Goal: Task Accomplishment & Management: Manage account settings

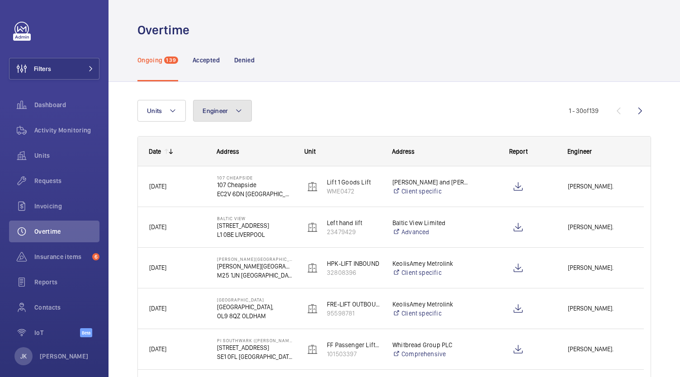
click at [232, 112] on button "Engineer" at bounding box center [222, 111] width 59 height 22
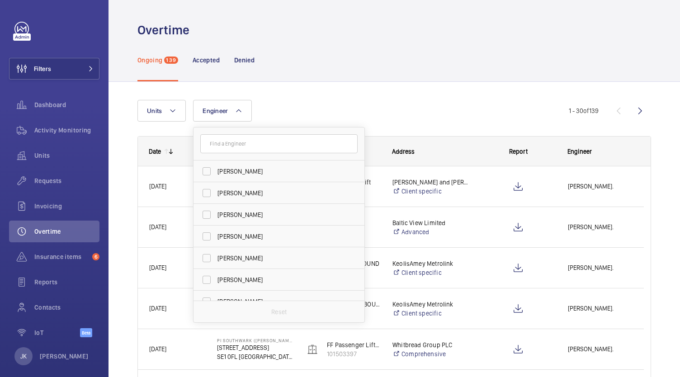
click at [337, 66] on div "Ongoing 139 Accepted Denied" at bounding box center [395, 59] width 514 height 43
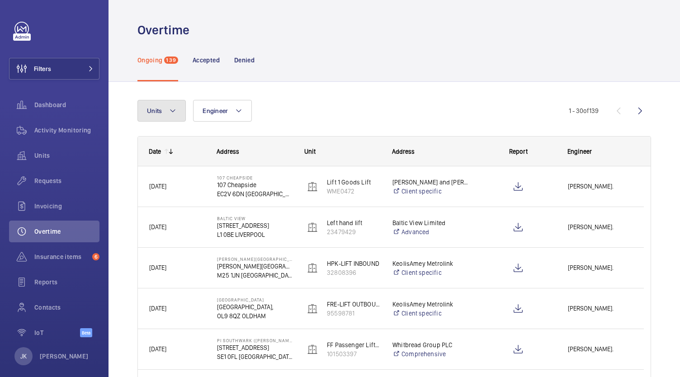
click at [169, 109] on mat-icon at bounding box center [172, 110] width 7 height 11
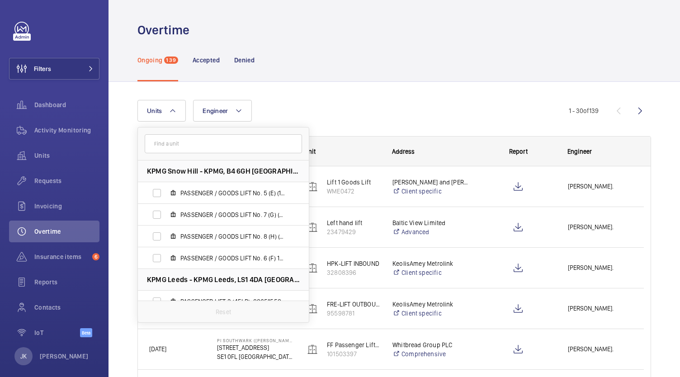
click at [355, 66] on div "Ongoing 139 Accepted Denied" at bounding box center [395, 59] width 514 height 43
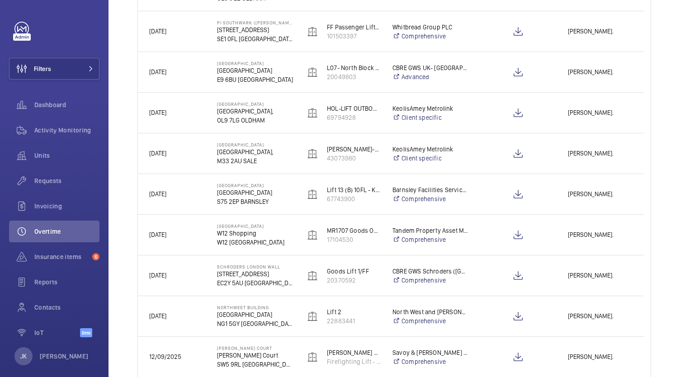
scroll to position [318, 0]
click at [588, 237] on span "[PERSON_NAME]." at bounding box center [600, 235] width 65 height 10
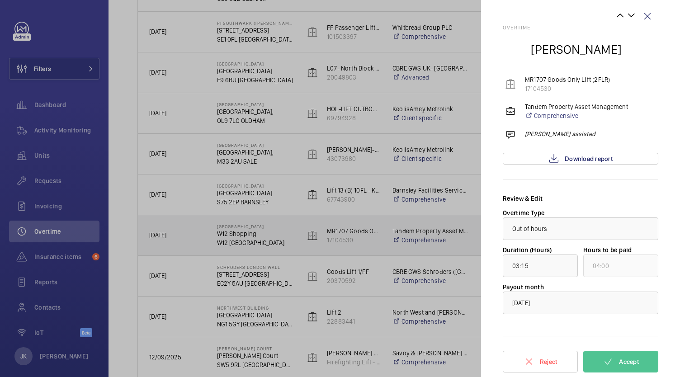
scroll to position [0, 0]
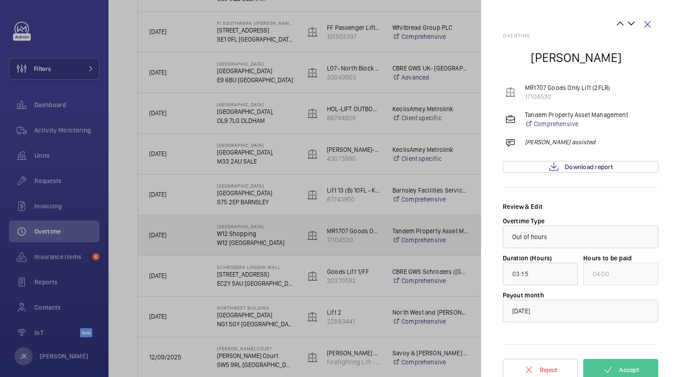
click at [409, 147] on div at bounding box center [340, 188] width 680 height 377
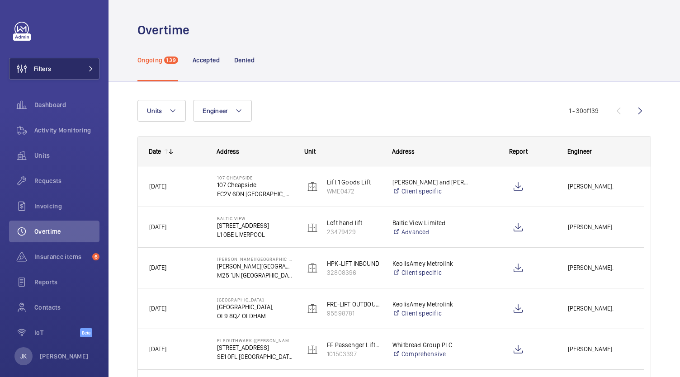
click at [43, 78] on span "Filters" at bounding box center [31, 69] width 42 height 22
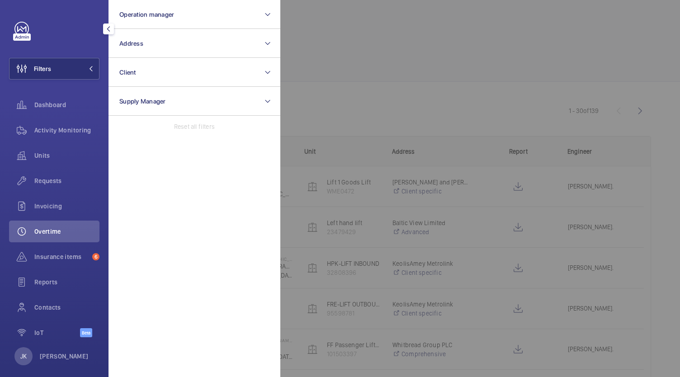
click at [42, 231] on span "Overtime" at bounding box center [66, 231] width 65 height 9
click at [46, 235] on span "Overtime" at bounding box center [66, 231] width 65 height 9
click at [618, 83] on div at bounding box center [620, 188] width 680 height 377
